Goal: Check status: Check status

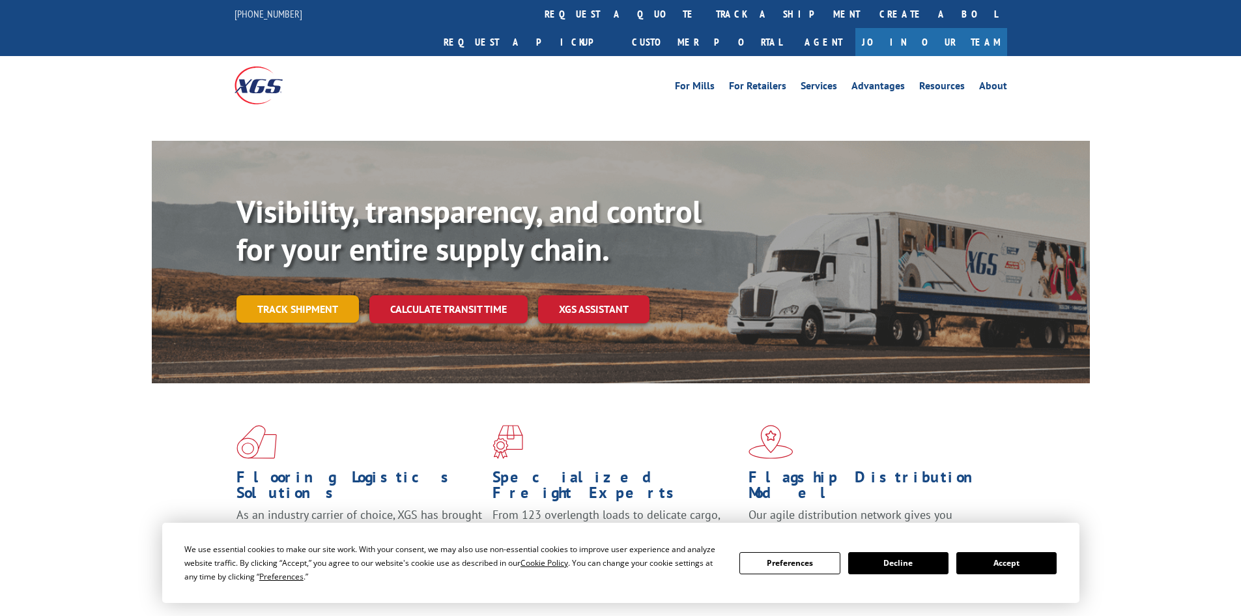
click at [288, 295] on link "Track shipment" at bounding box center [298, 308] width 122 height 27
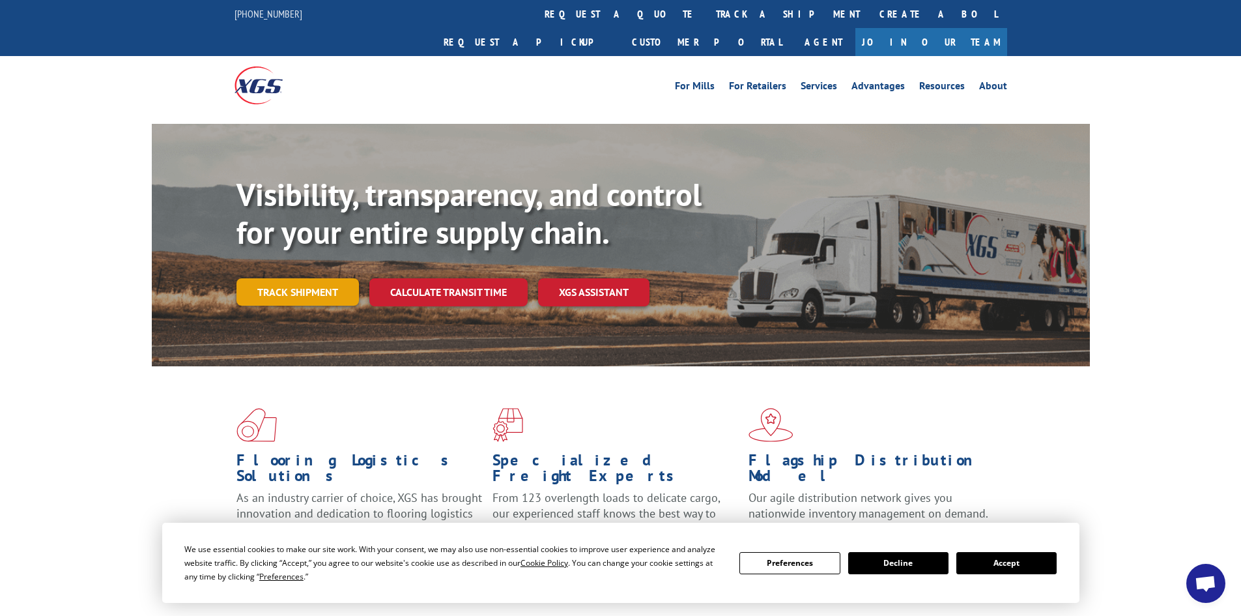
click at [289, 278] on link "Track shipment" at bounding box center [298, 291] width 122 height 27
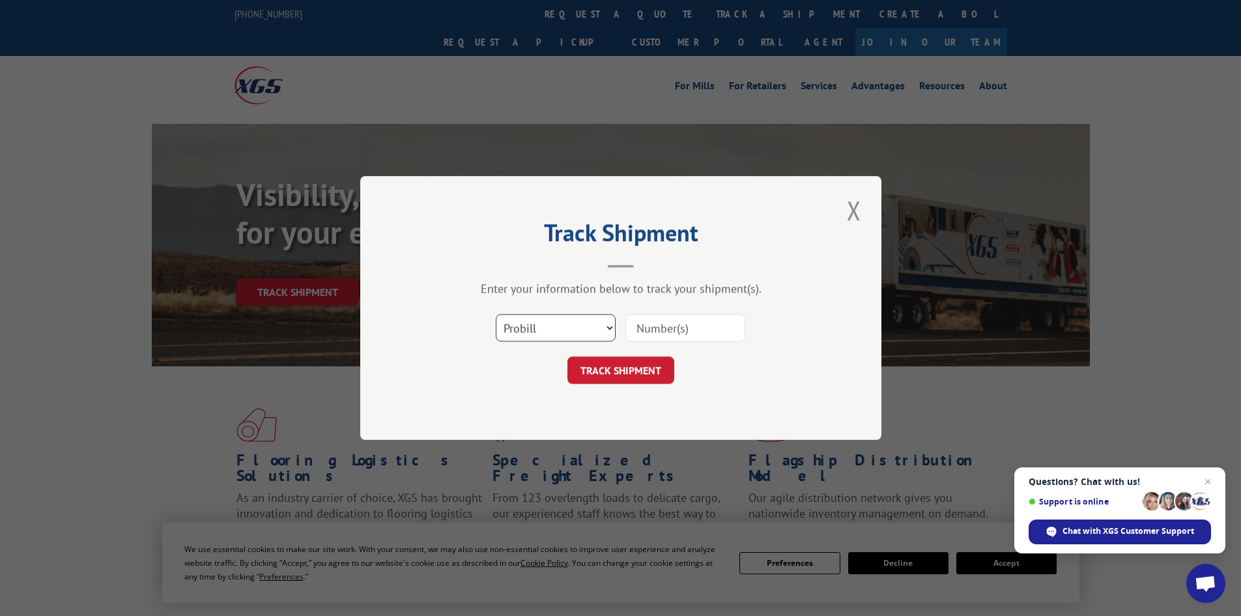
click at [614, 326] on select "Select category... Probill BOL PO" at bounding box center [556, 327] width 120 height 27
select select "bol"
click at [496, 314] on select "Select category... Probill BOL PO" at bounding box center [556, 327] width 120 height 27
paste input "BOL# - 426496"
type input "BOL# - 426496"
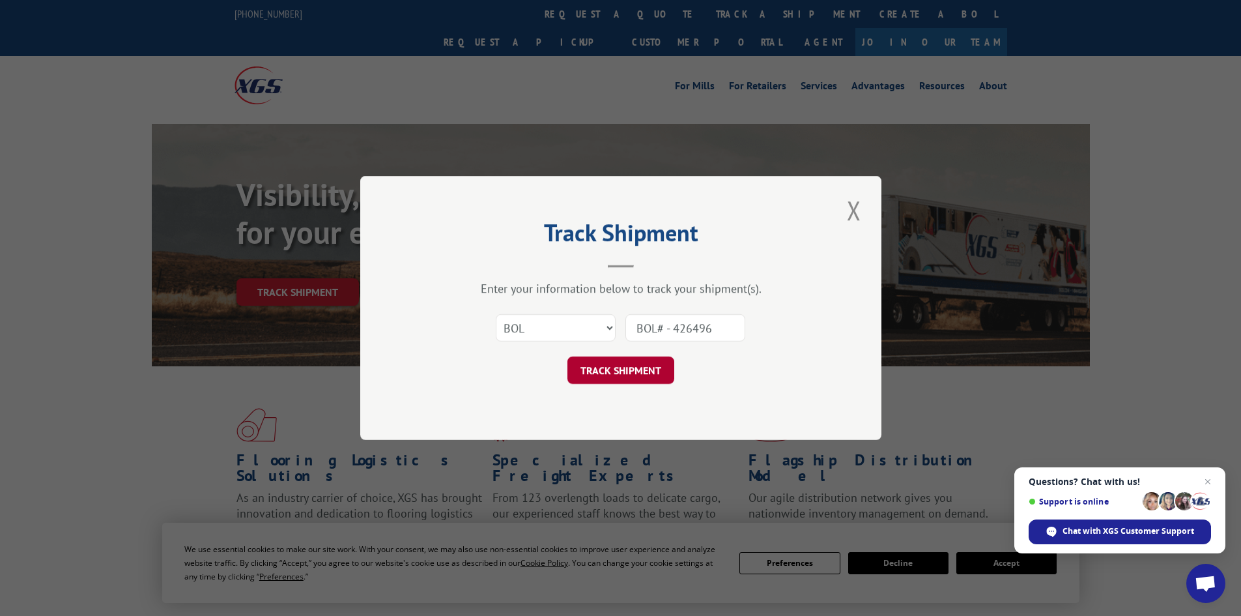
click at [622, 367] on button "TRACK SHIPMENT" at bounding box center [621, 369] width 107 height 27
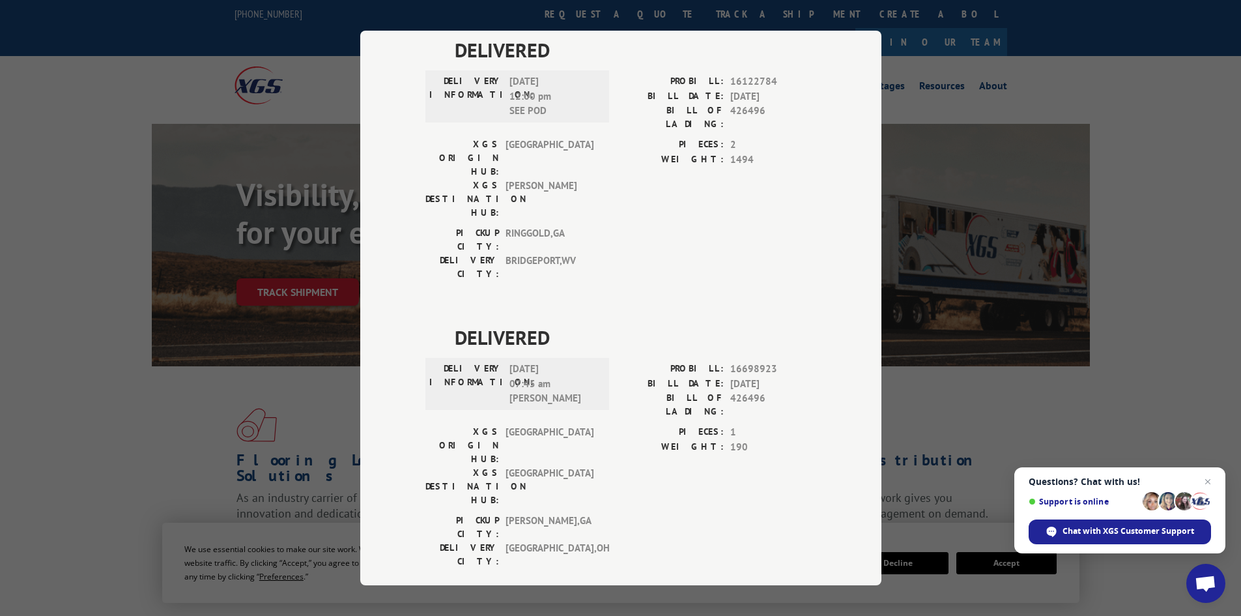
scroll to position [1342, 0]
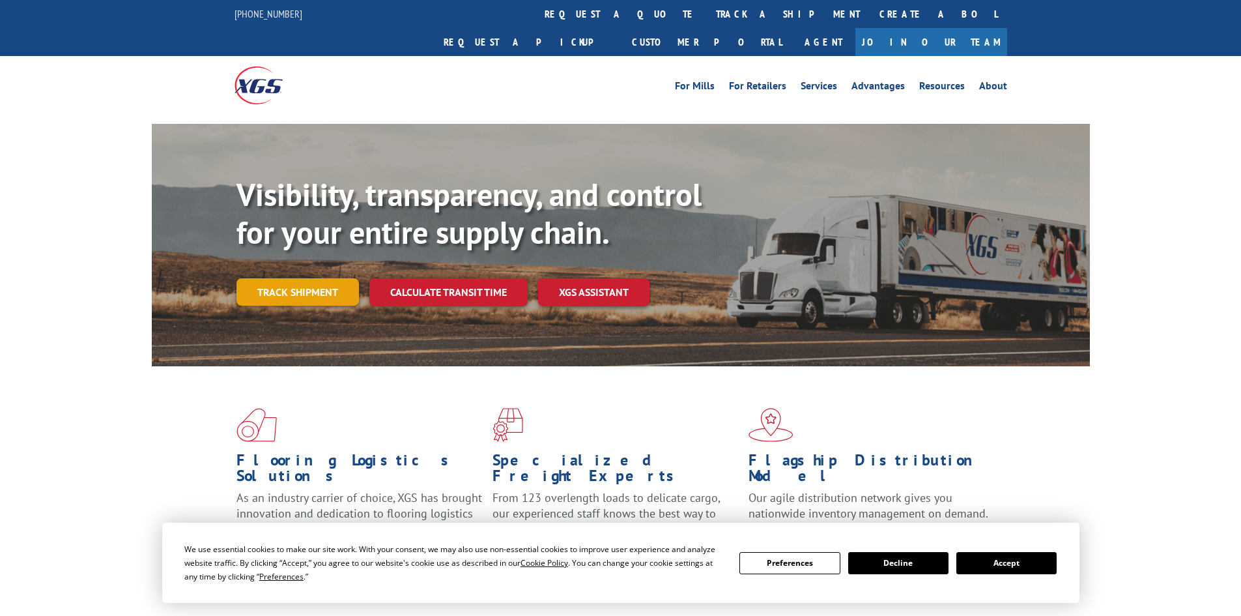
click at [259, 278] on link "Track shipment" at bounding box center [298, 291] width 122 height 27
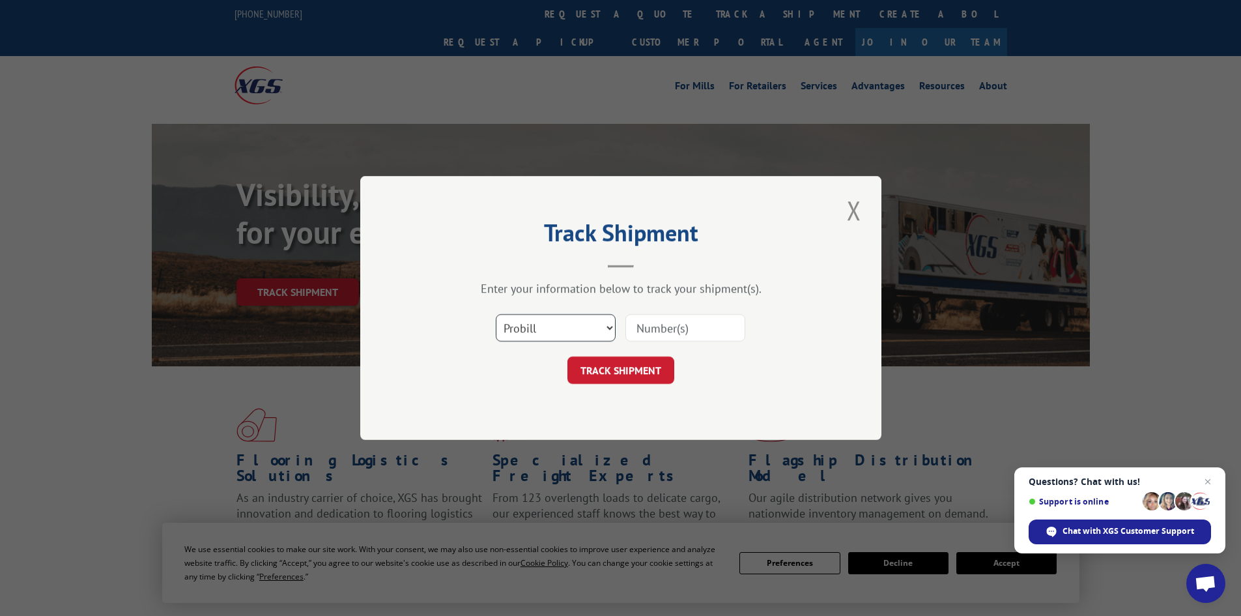
click at [602, 330] on select "Select category... Probill BOL PO" at bounding box center [556, 327] width 120 height 27
select select "bol"
click at [496, 314] on select "Select category... Probill BOL PO" at bounding box center [556, 327] width 120 height 27
paste input "BOL# - 426496"
type input "BOL# - 426496"
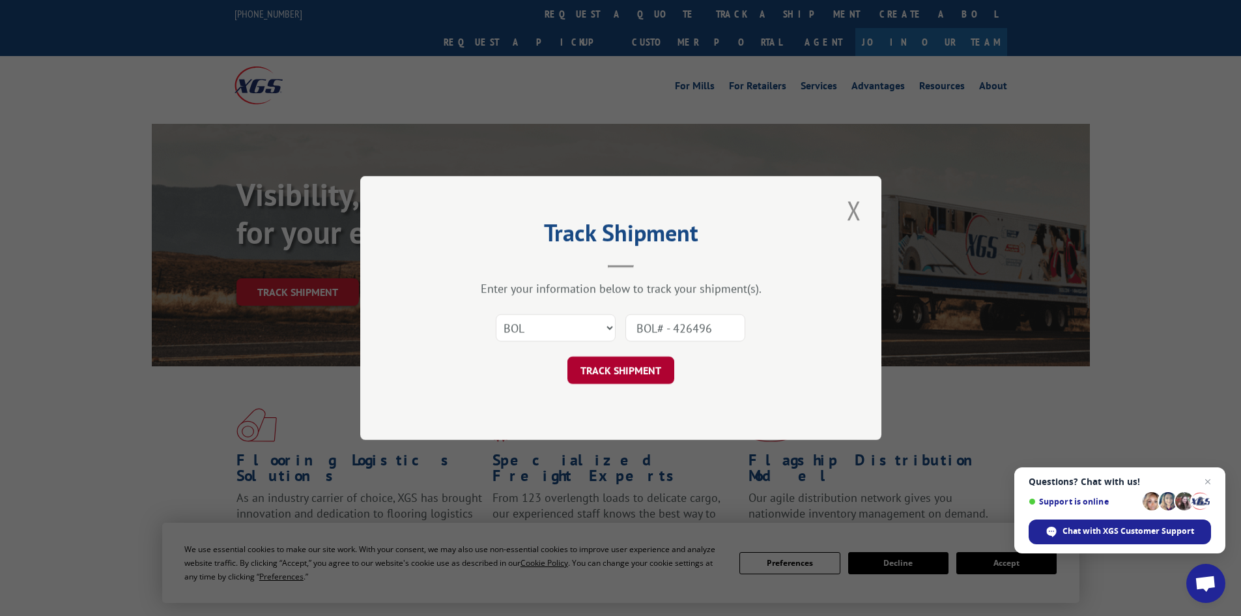
click at [613, 368] on button "TRACK SHIPMENT" at bounding box center [621, 369] width 107 height 27
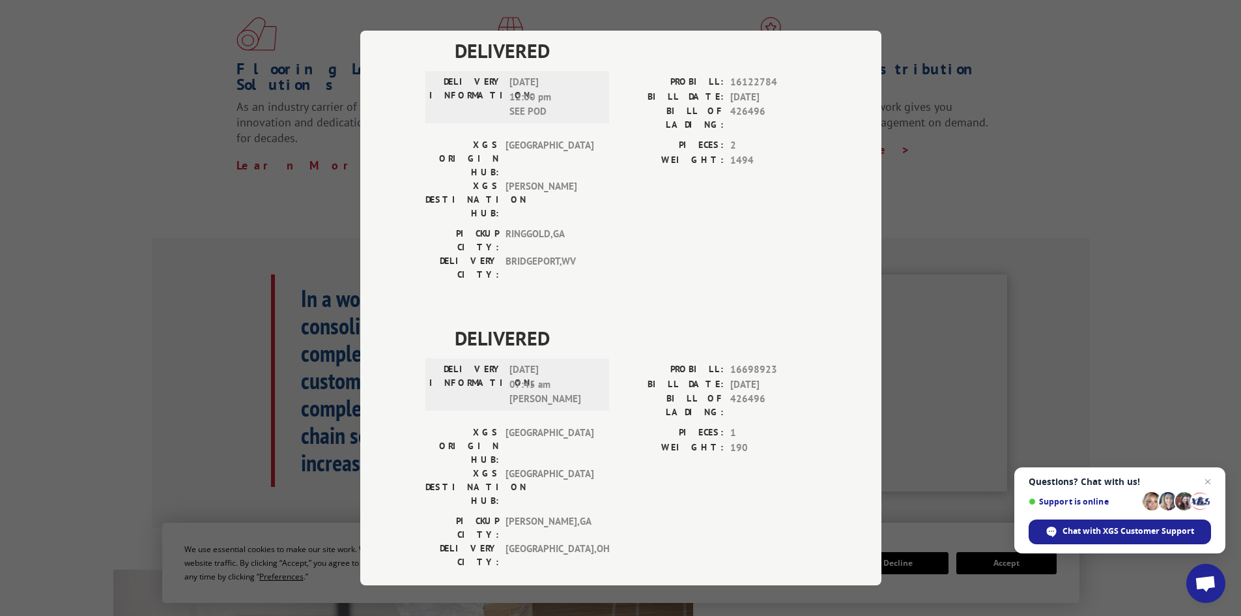
scroll to position [1537, 0]
